Goal: Transaction & Acquisition: Purchase product/service

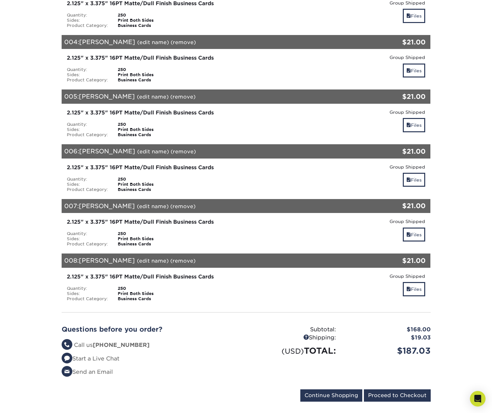
scroll to position [292, 0]
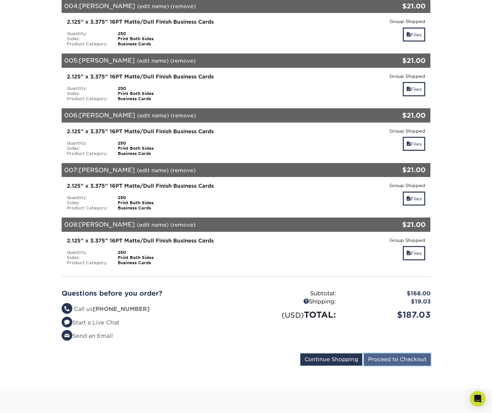
click at [389, 355] on input "Proceed to Checkout" at bounding box center [397, 359] width 67 height 12
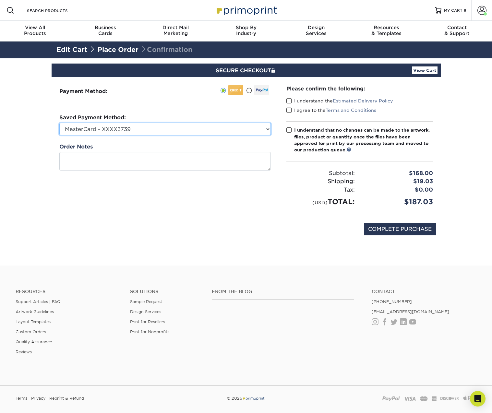
click at [256, 129] on select "MasterCard - XXXX3739 MasterCard - XXXX4629 New Credit Card" at bounding box center [164, 129] width 211 height 12
select select "75429"
click at [59, 123] on select "MasterCard - XXXX3739 MasterCard - XXXX4629 New Credit Card" at bounding box center [164, 129] width 211 height 12
click at [287, 99] on span at bounding box center [289, 101] width 6 height 6
click at [0, 0] on input "I understand the Estimated Delivery Policy" at bounding box center [0, 0] width 0 height 0
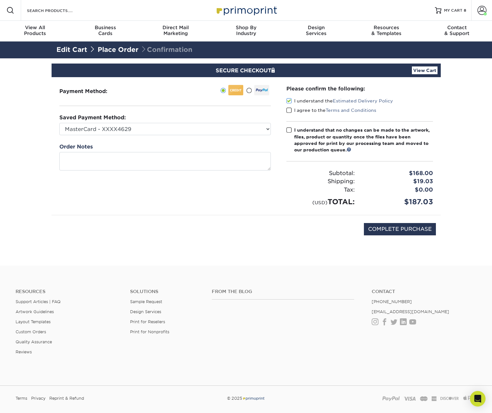
click at [287, 109] on span at bounding box center [289, 110] width 6 height 6
click at [0, 0] on input "I agree to the Terms and Conditions" at bounding box center [0, 0] width 0 height 0
click at [287, 130] on span at bounding box center [289, 130] width 6 height 6
click at [0, 0] on input "I understand that no changes can be made to the artwork, files, product or quan…" at bounding box center [0, 0] width 0 height 0
click at [395, 229] on input "COMPLETE PURCHASE" at bounding box center [400, 229] width 72 height 12
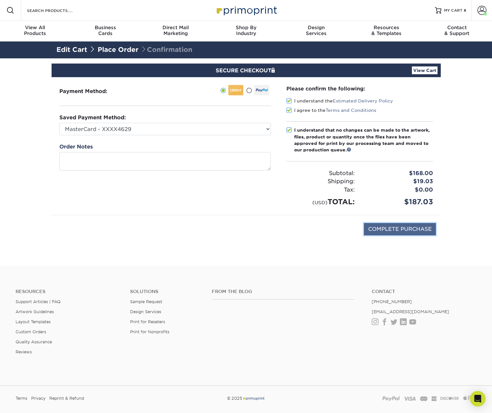
type input "PROCESSING, PLEASE WAIT..."
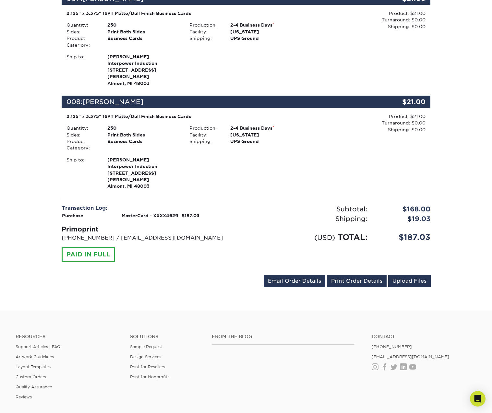
scroll to position [808, 0]
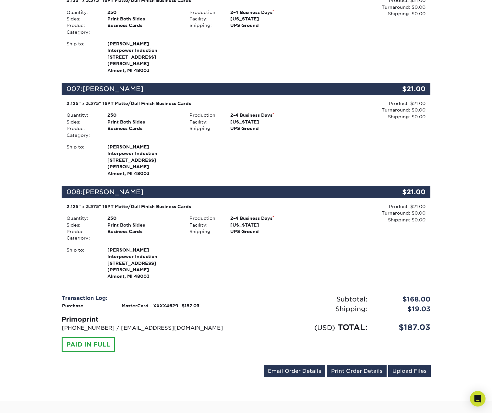
scroll to position [717, 0]
